Goal: Task Accomplishment & Management: Use online tool/utility

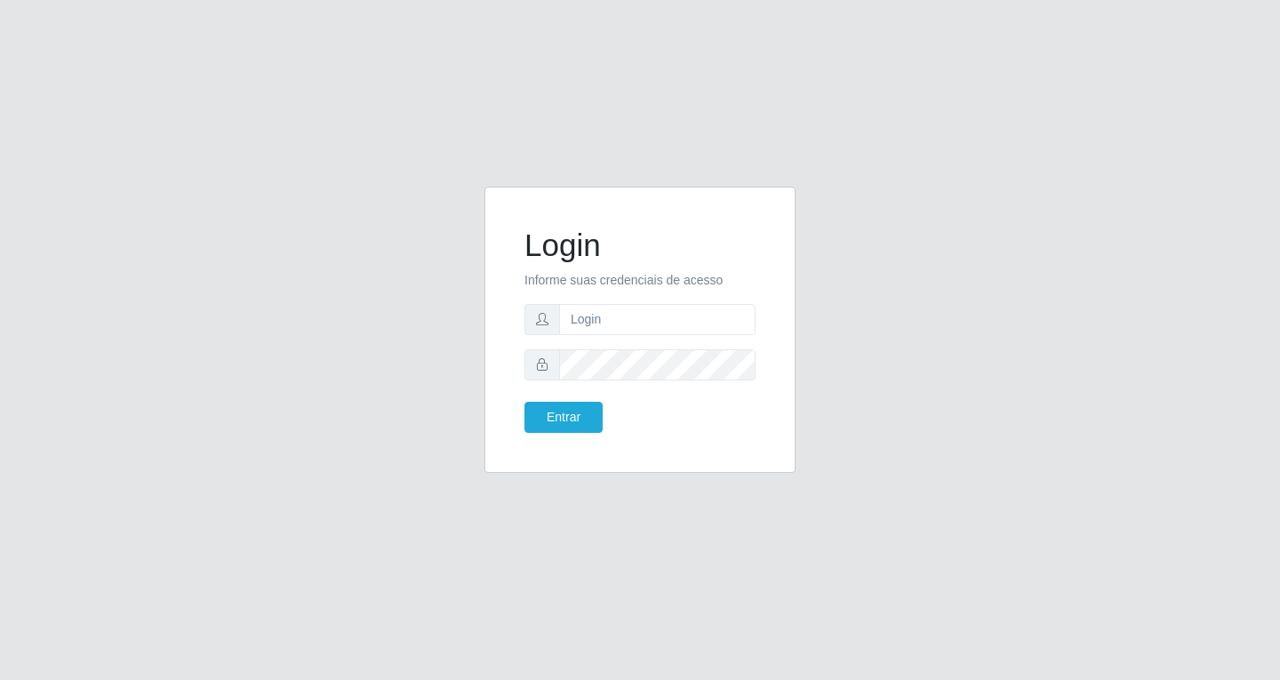
type input "[EMAIL_ADDRESS][DOMAIN_NAME]"
click at [525, 402] on button "Entrar" at bounding box center [564, 417] width 78 height 31
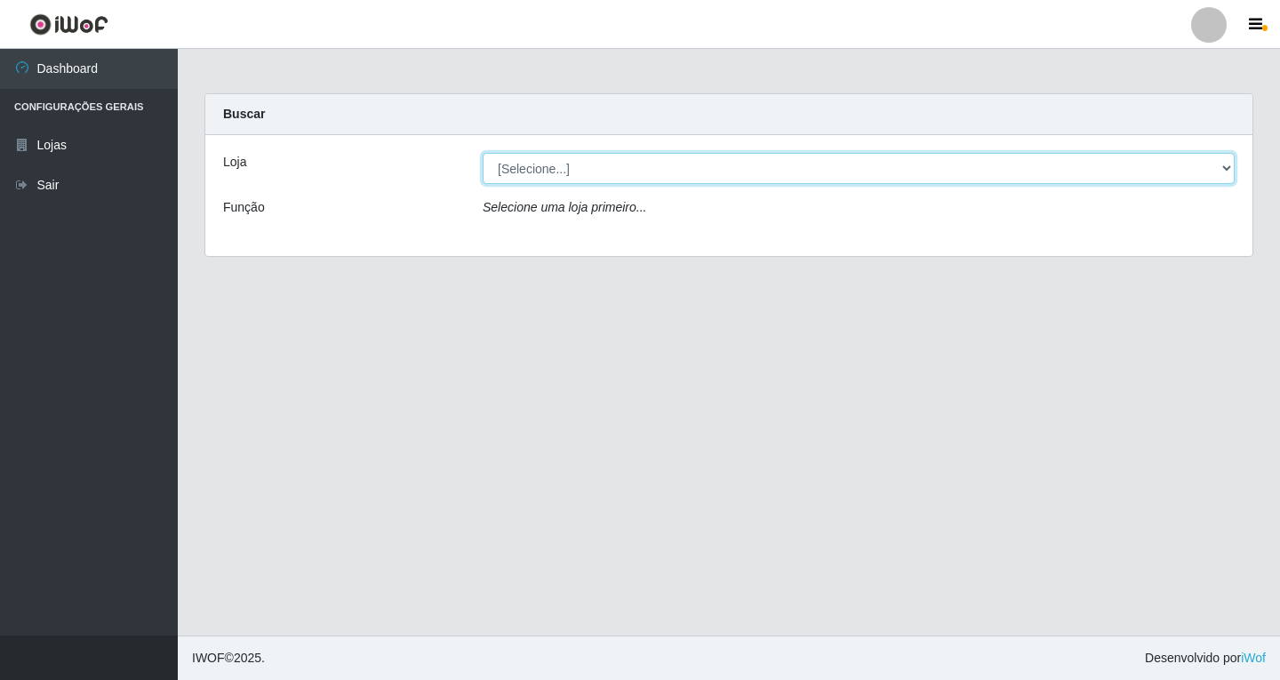
click at [877, 156] on select "[Selecione...] SuperFácil Atacado - [GEOGRAPHIC_DATA]" at bounding box center [859, 168] width 752 height 31
select select "503"
click at [483, 153] on select "[Selecione...] SuperFácil Atacado - [GEOGRAPHIC_DATA]" at bounding box center [859, 168] width 752 height 31
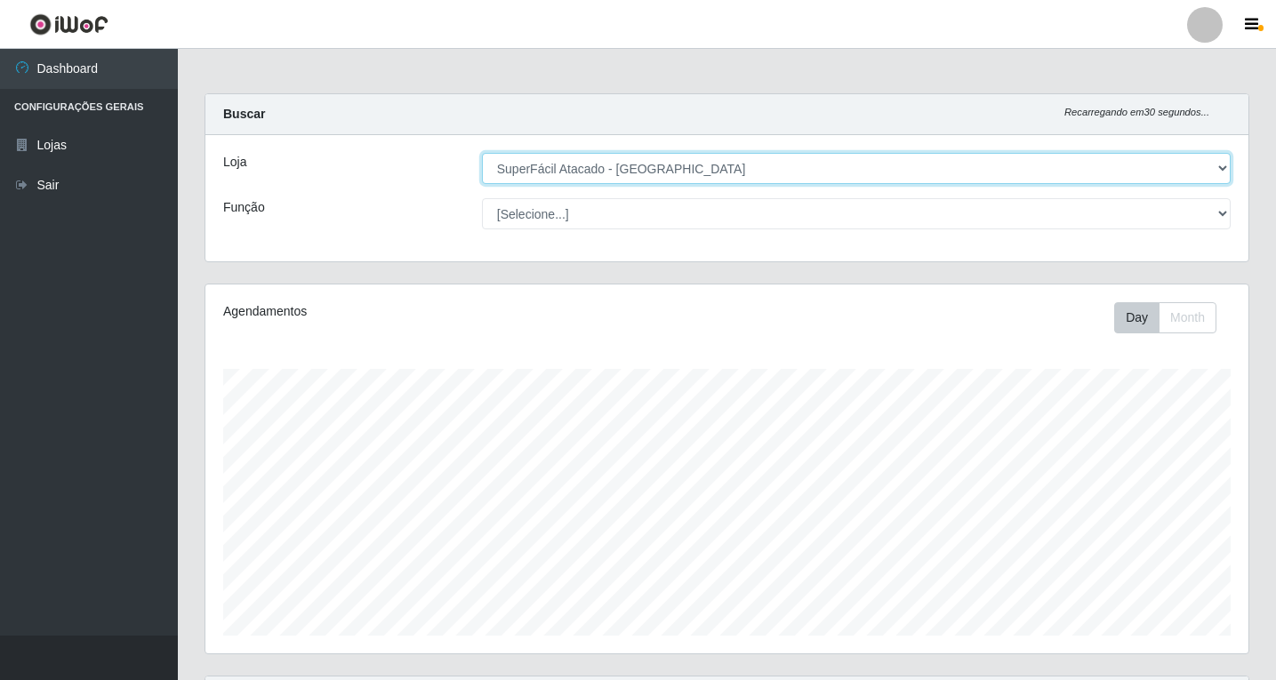
scroll to position [369, 1043]
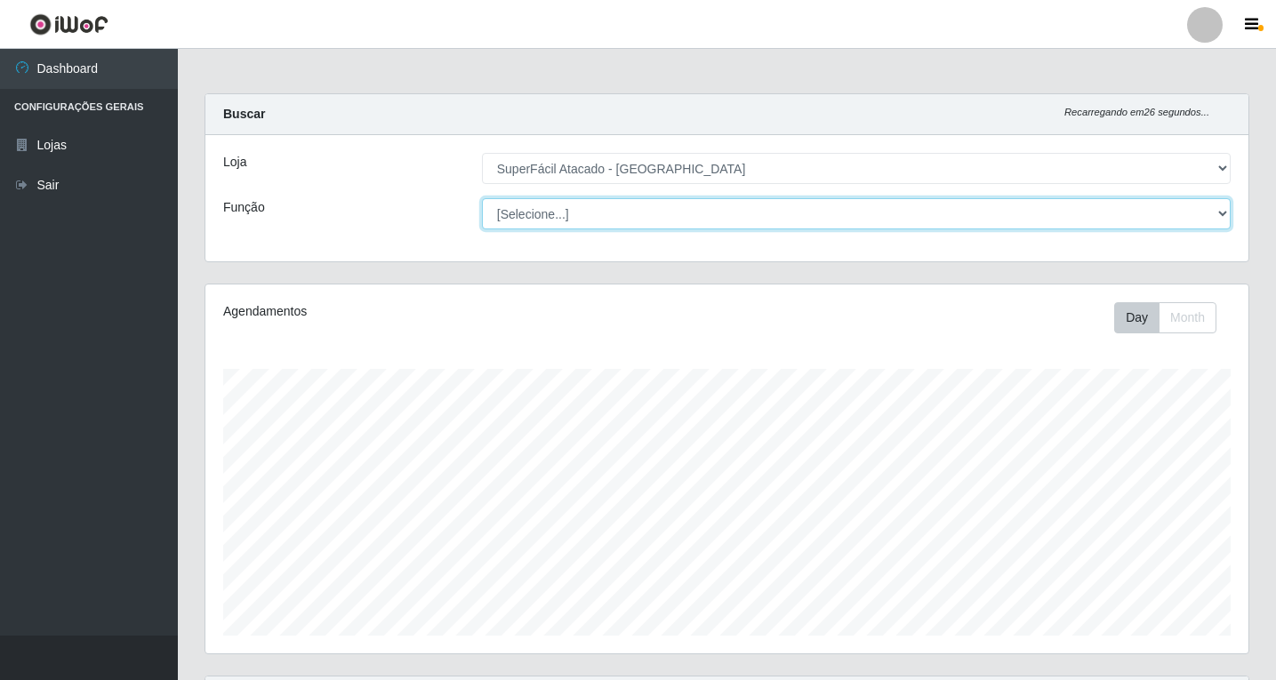
click at [668, 208] on select "[Selecione...] Embalador Embalador + Embalador ++ Operador de Caixa Operador de…" at bounding box center [856, 213] width 749 height 31
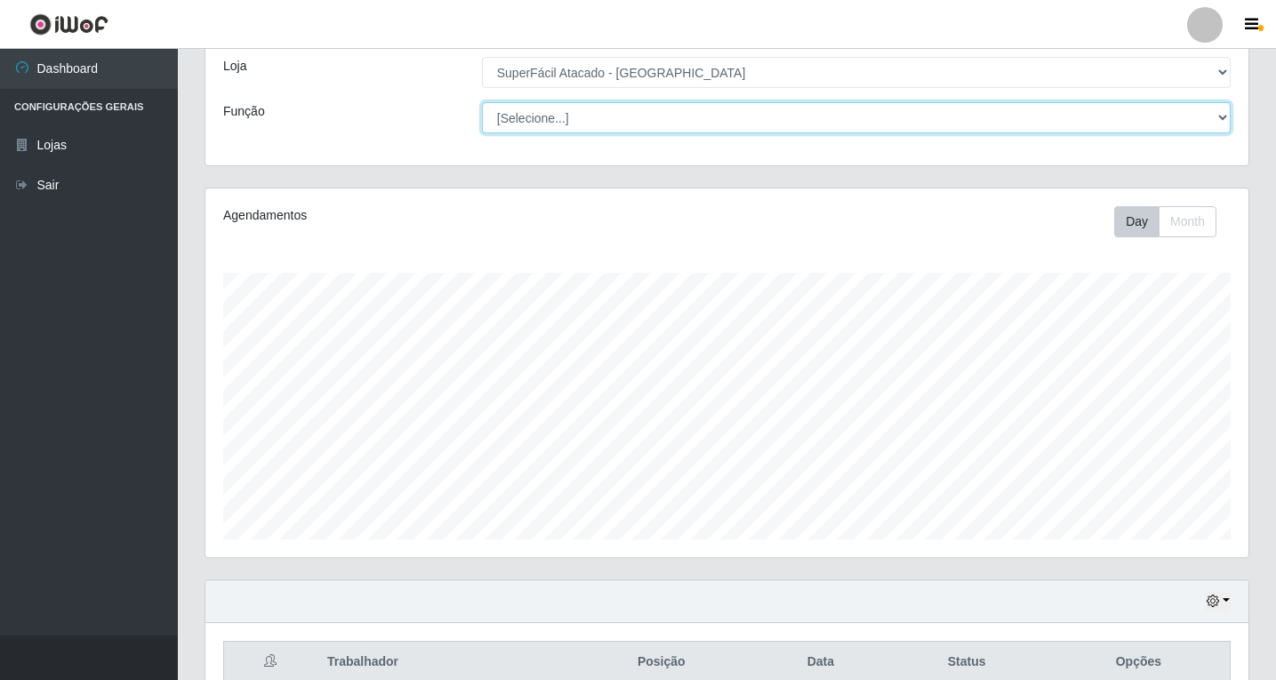
scroll to position [184, 0]
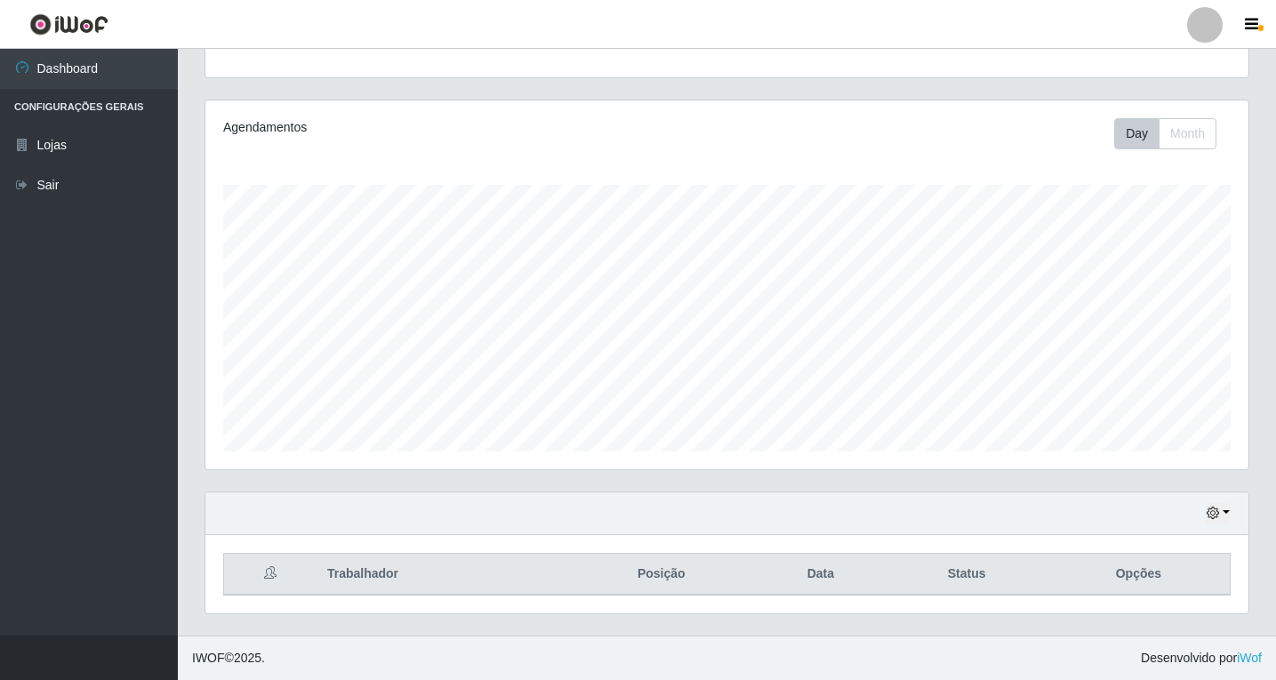
click at [1215, 502] on div "Hoje 1 dia 3 dias 1 Semana Não encerrados" at bounding box center [726, 514] width 1043 height 43
click at [1215, 508] on icon "button" at bounding box center [1213, 513] width 12 height 12
click at [1139, 443] on button "1 Semana" at bounding box center [1159, 447] width 140 height 37
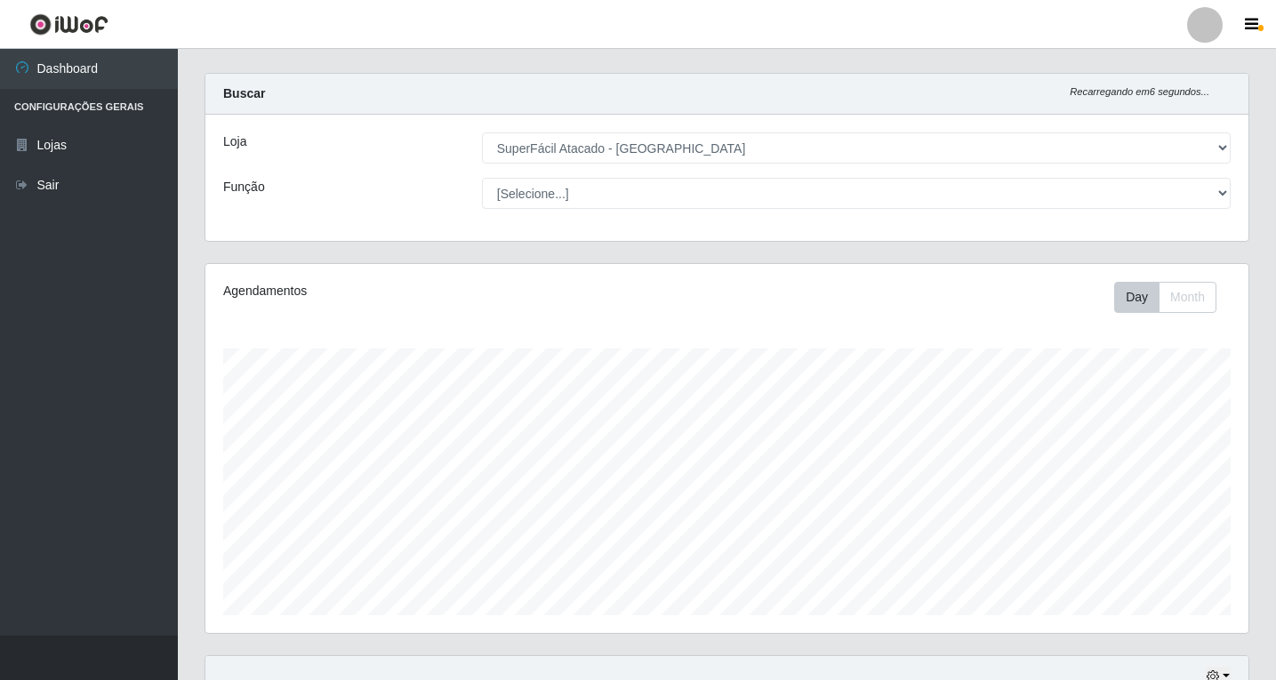
scroll to position [0, 0]
